Goal: Information Seeking & Learning: Learn about a topic

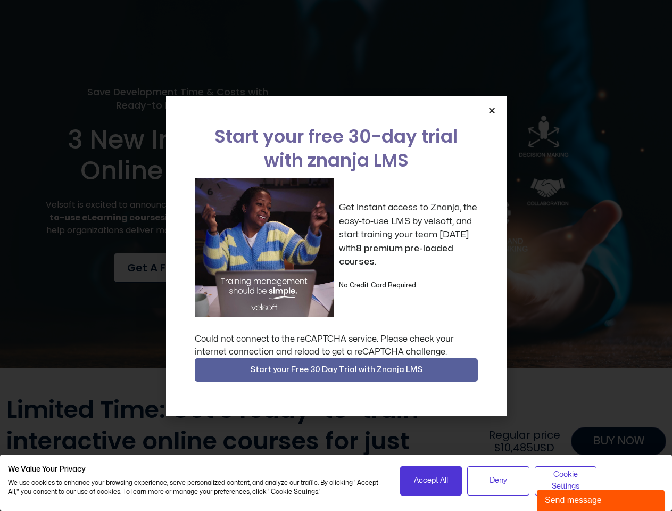
click at [336, 255] on div "Get instant access to Znanja, the easy-to-use LMS by velsoft, and start trainin…" at bounding box center [336, 247] width 283 height 139
click at [492, 110] on icon "Close" at bounding box center [492, 110] width 8 height 8
click at [336, 370] on div at bounding box center [336, 381] width 660 height 27
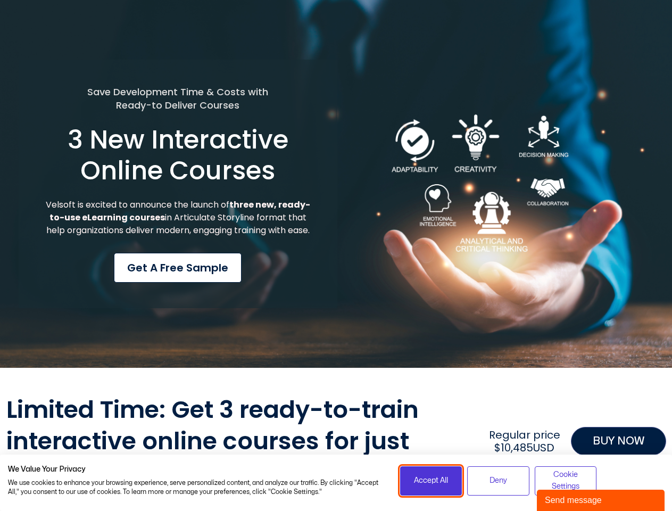
click at [431, 480] on span "Accept All" at bounding box center [431, 481] width 34 height 12
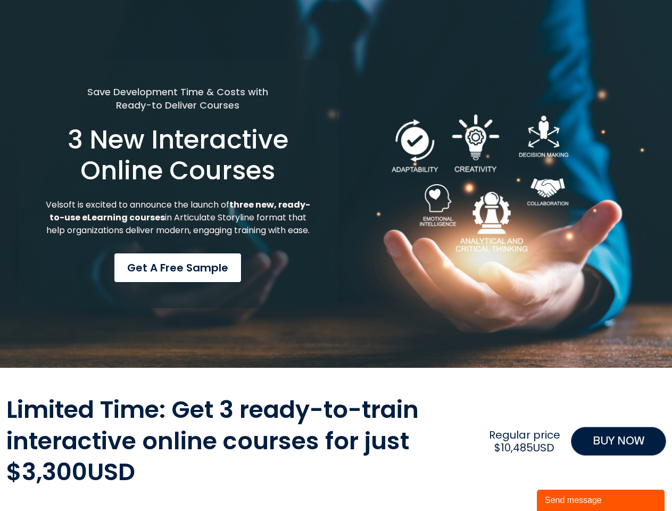
click at [498, 480] on div "Limited Time: Get 3 ready-to-train interactive online courses for just $3,300US…" at bounding box center [336, 441] width 660 height 94
click at [566, 480] on div "Limited Time: Get 3 ready-to-train interactive online courses for just $3,300US…" at bounding box center [336, 441] width 660 height 94
click at [601, 500] on div "Send message" at bounding box center [601, 500] width 112 height 13
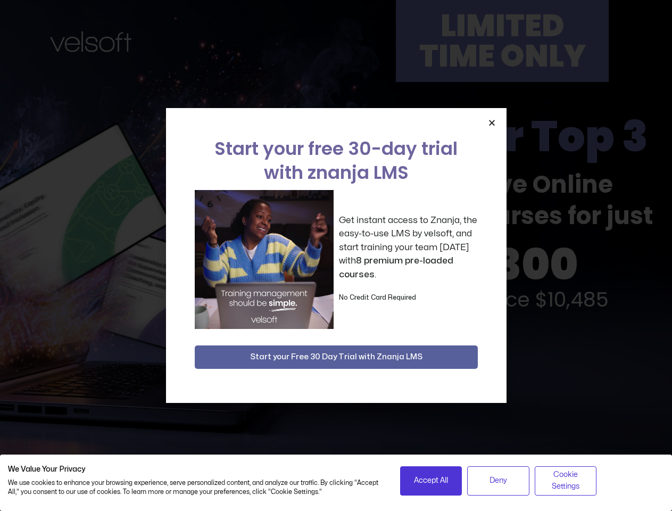
click at [336, 255] on div "Get instant access to Znanja, the easy-to-use LMS by velsoft, and start trainin…" at bounding box center [336, 259] width 283 height 139
click at [431, 480] on span "Accept All" at bounding box center [431, 481] width 34 height 12
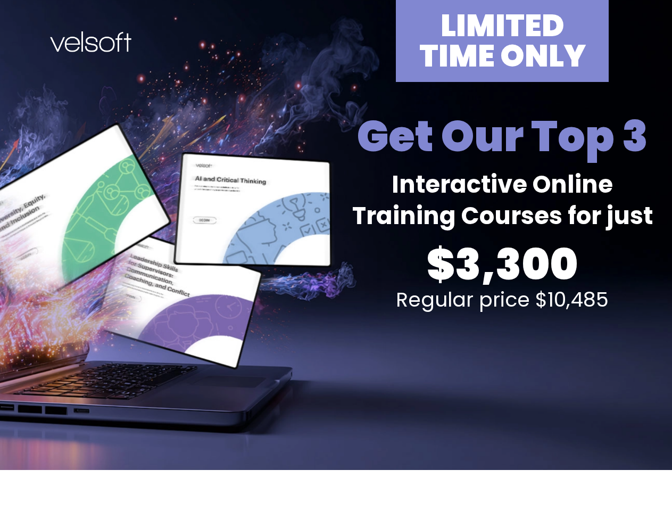
click at [336, 255] on div "LIMITED TIME ONLY Get Our Top 3 Interactive Online Training Courses for just $3…" at bounding box center [336, 235] width 660 height 470
click at [492, 122] on h2 "Get Our Top 3" at bounding box center [502, 136] width 327 height 55
click at [336, 357] on div "LIMITED TIME ONLY Get Our Top 3 Interactive Online Training Courses for just $3…" at bounding box center [336, 235] width 660 height 470
